Goal: Task Accomplishment & Management: Manage account settings

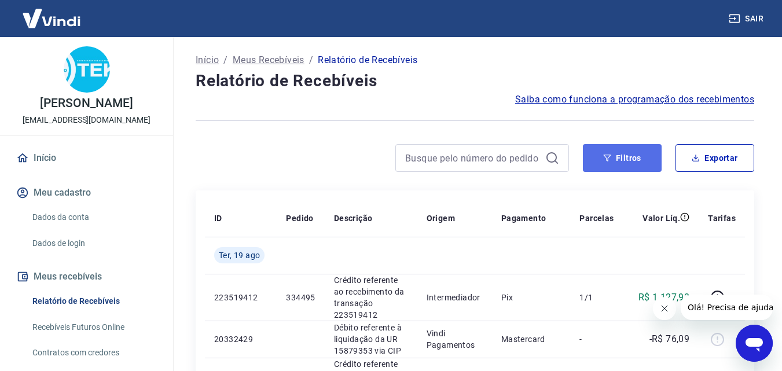
click at [631, 167] on button "Filtros" at bounding box center [622, 158] width 79 height 28
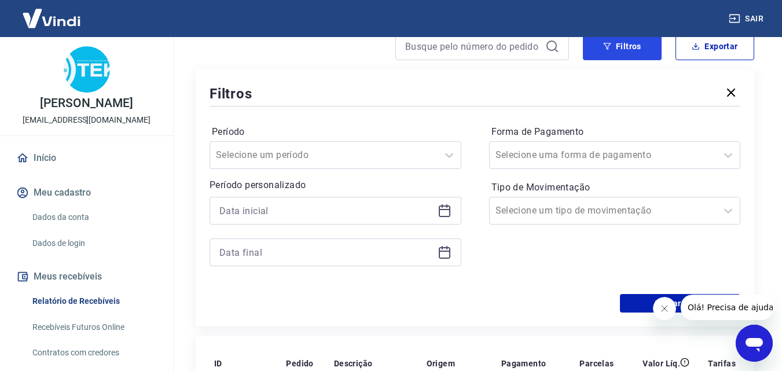
scroll to position [116, 0]
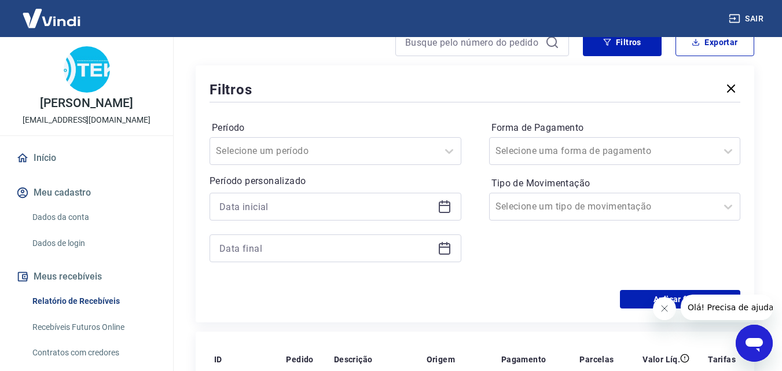
click at [447, 207] on icon at bounding box center [445, 207] width 14 height 14
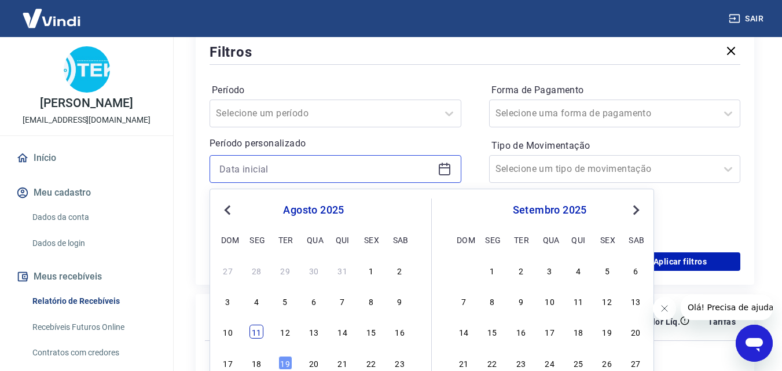
scroll to position [174, 0]
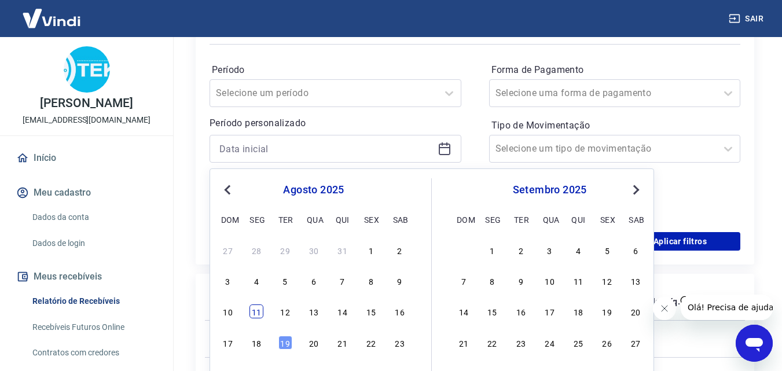
click at [259, 310] on div "11" at bounding box center [257, 312] width 14 height 14
type input "[DATE]"
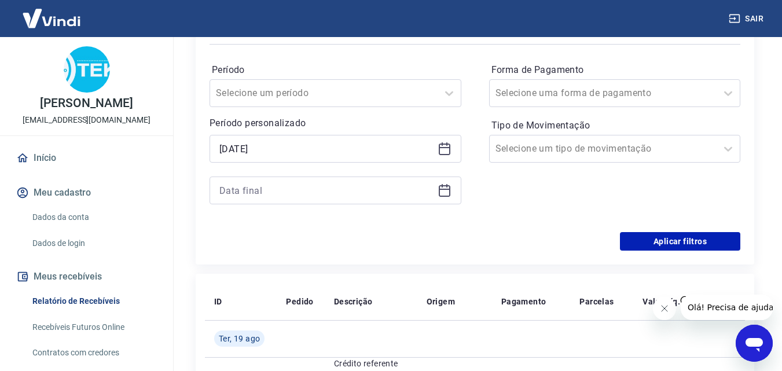
click at [441, 188] on icon at bounding box center [445, 191] width 14 height 14
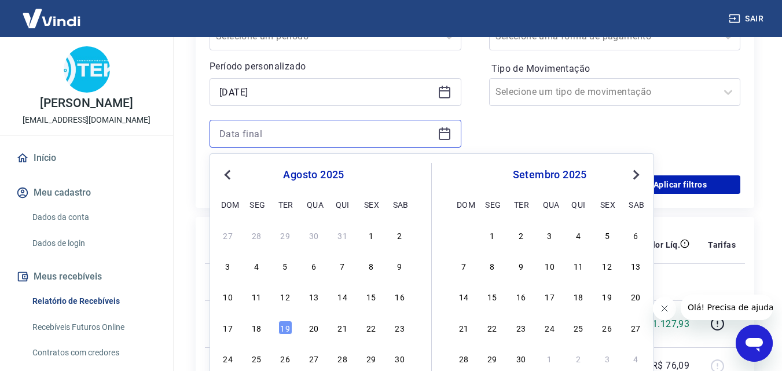
scroll to position [289, 0]
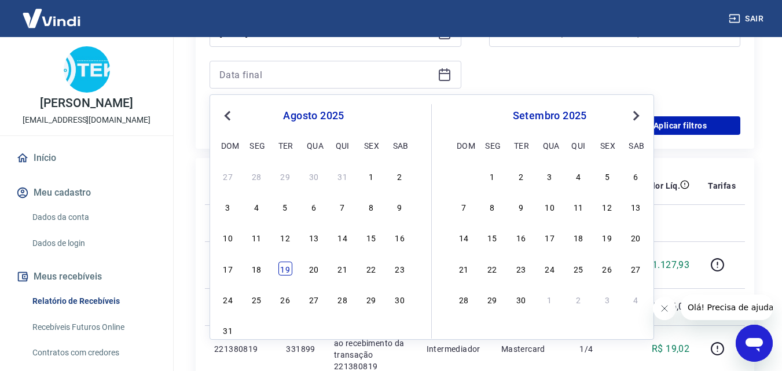
click at [289, 266] on div "19" at bounding box center [285, 269] width 14 height 14
type input "[DATE]"
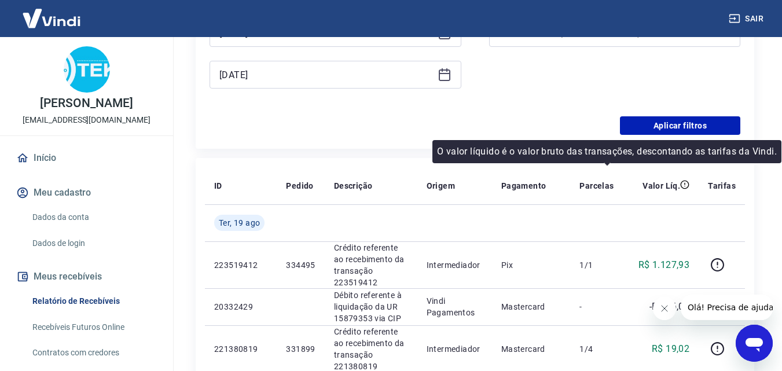
click at [674, 138] on div "Filtros Período Selecione um período Período personalizado Selected date: [DATE…" at bounding box center [475, 20] width 559 height 257
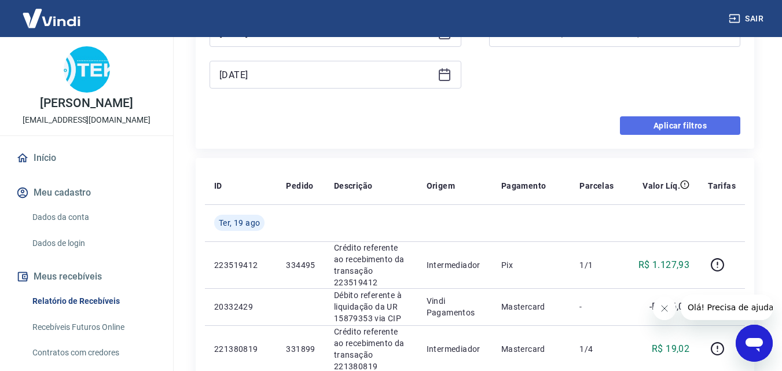
click at [671, 131] on button "Aplicar filtros" at bounding box center [680, 125] width 120 height 19
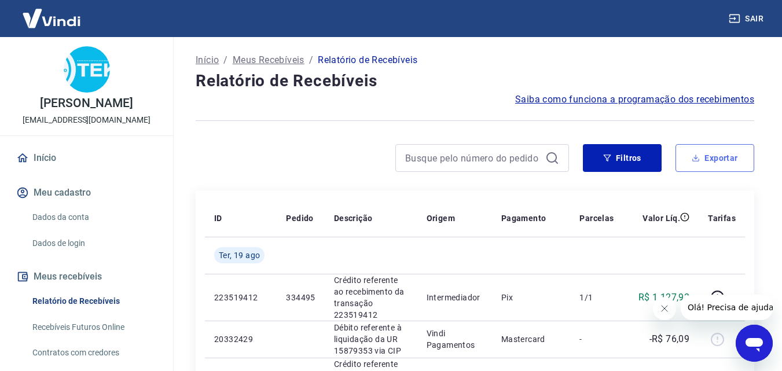
click at [718, 153] on button "Exportar" at bounding box center [715, 158] width 79 height 28
type input "[DATE]"
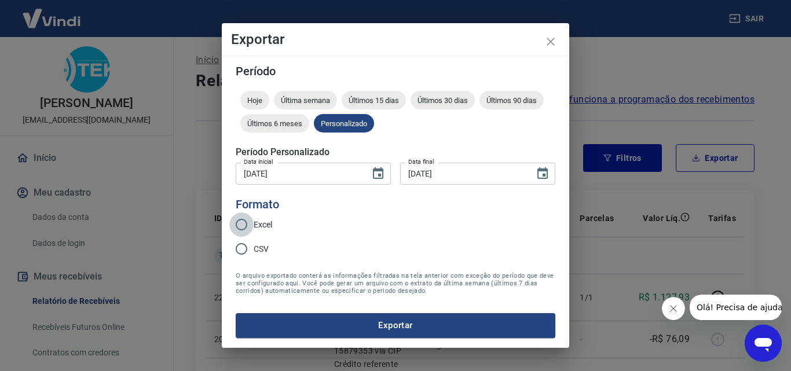
click at [240, 221] on input "Excel" at bounding box center [241, 224] width 24 height 24
radio input "true"
click at [316, 331] on button "Exportar" at bounding box center [396, 325] width 320 height 24
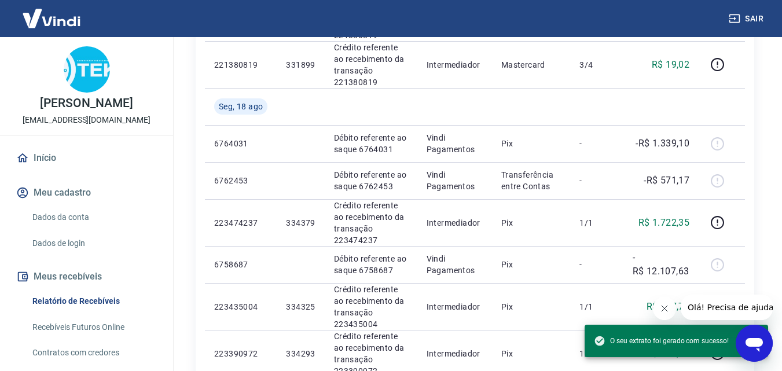
scroll to position [463, 0]
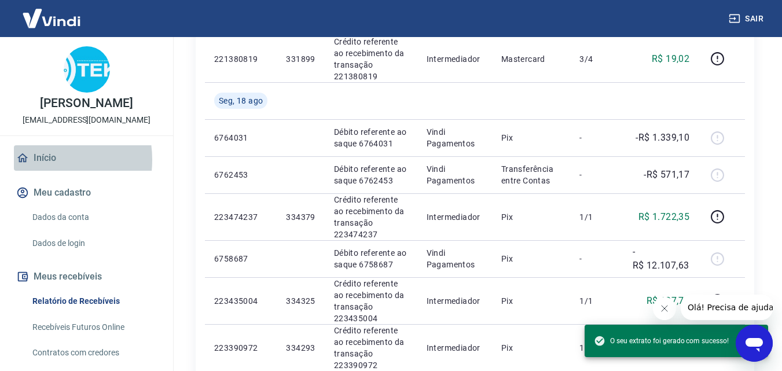
click at [39, 171] on link "Início" at bounding box center [86, 157] width 145 height 25
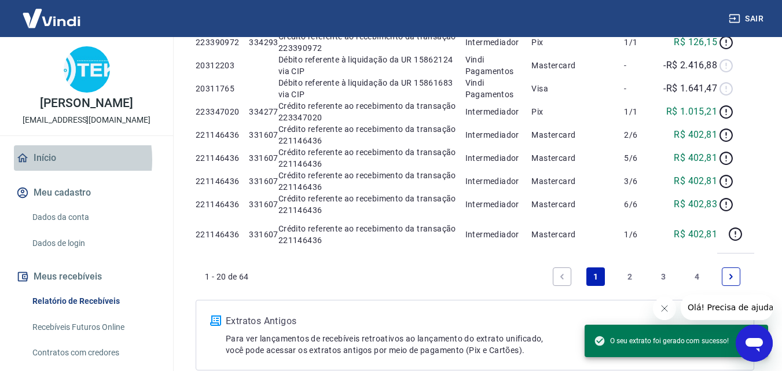
scroll to position [473, 0]
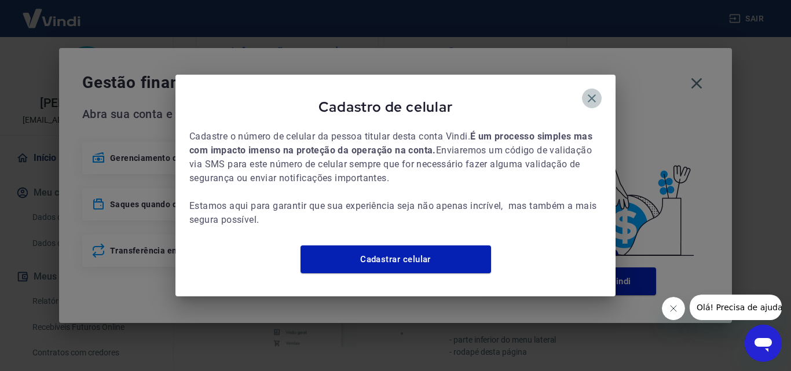
click at [588, 93] on icon "button" at bounding box center [592, 98] width 14 height 14
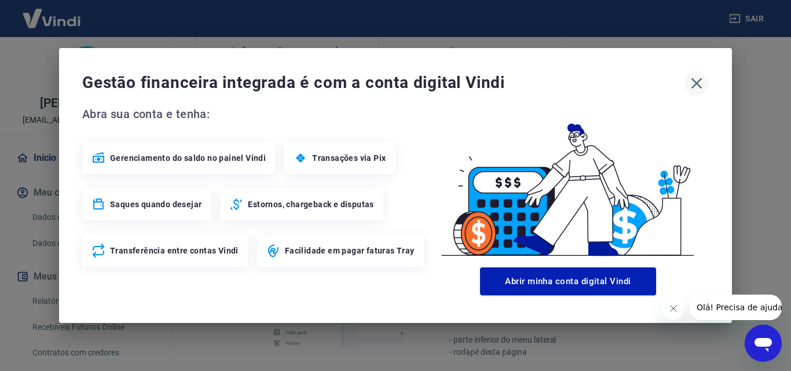
click at [695, 80] on icon "button" at bounding box center [696, 83] width 19 height 19
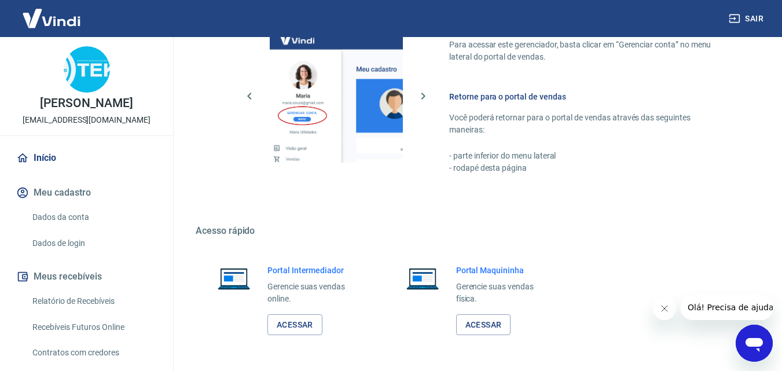
scroll to position [699, 0]
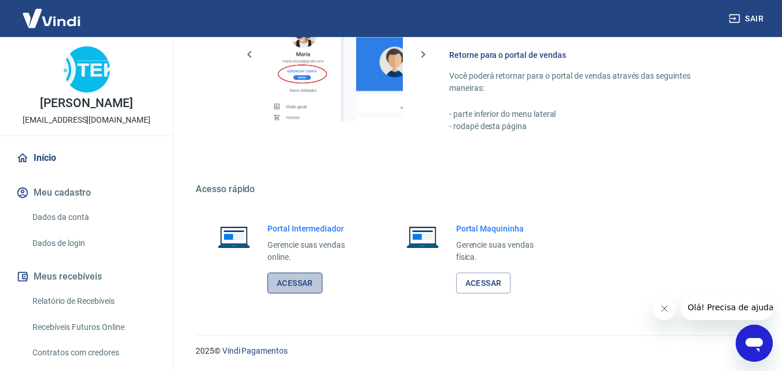
click at [289, 276] on link "Acessar" at bounding box center [294, 283] width 55 height 21
